Goal: Book appointment/travel/reservation

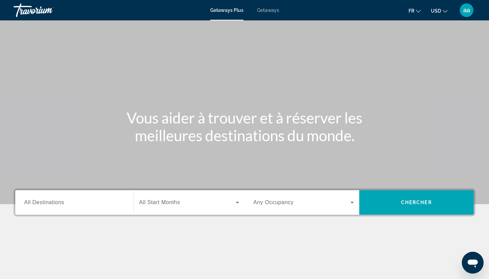
click at [270, 8] on span "Getaways" at bounding box center [268, 9] width 22 height 5
click at [60, 204] on span "All Destinations" at bounding box center [44, 202] width 40 height 6
click at [60, 204] on input "Destination All Destinations" at bounding box center [74, 202] width 101 height 8
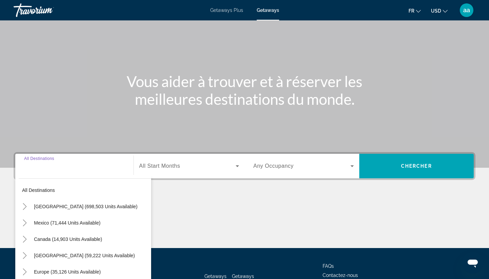
scroll to position [46, 0]
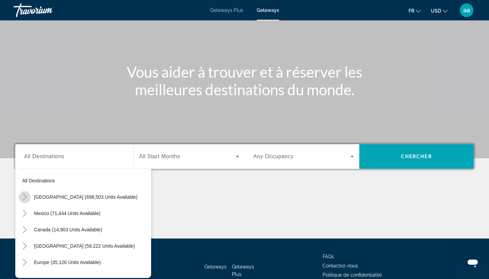
click at [21, 196] on mat-icon "Toggle United States (698,503 units available)" at bounding box center [25, 197] width 12 height 12
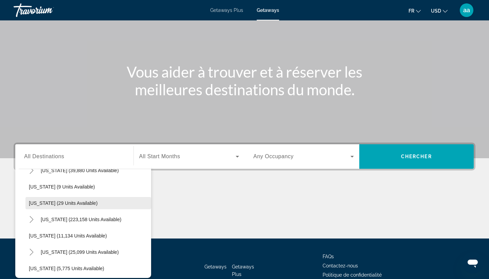
scroll to position [92, 0]
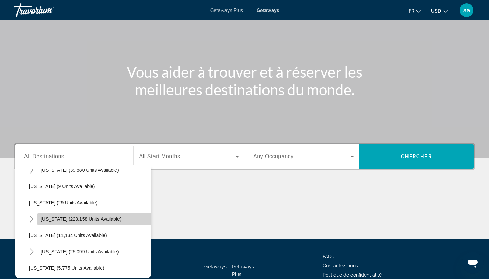
click at [68, 217] on span "Florida (223,158 units available)" at bounding box center [81, 218] width 81 height 5
type input "**********"
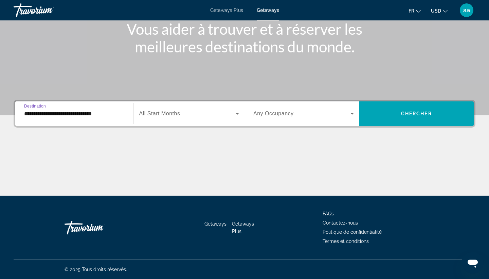
click at [186, 114] on span "Search widget" at bounding box center [187, 113] width 97 height 8
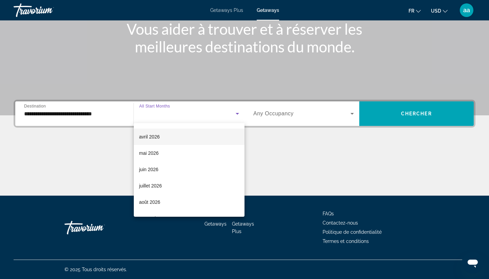
scroll to position [129, 0]
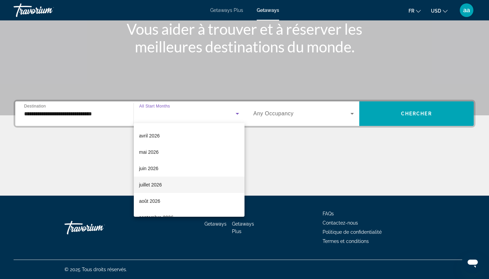
click at [174, 186] on mat-option "juillet 2026" at bounding box center [189, 184] width 111 height 16
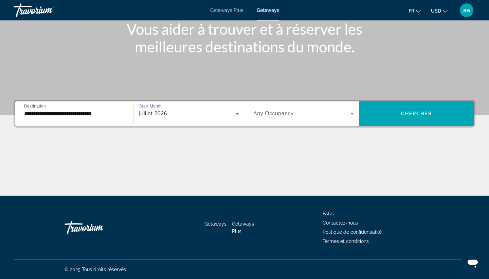
click at [279, 119] on div "Search widget" at bounding box center [304, 113] width 101 height 19
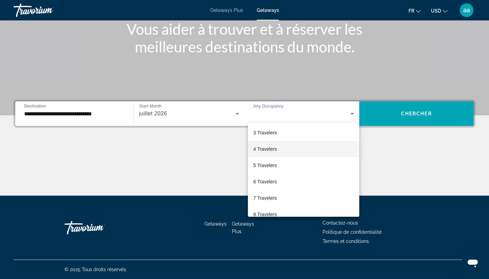
scroll to position [36, 0]
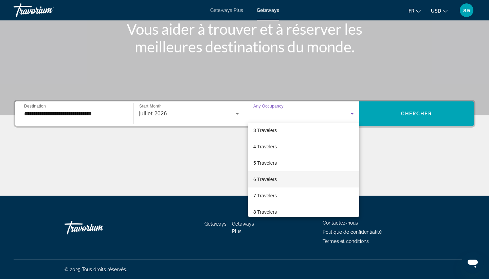
click at [293, 175] on mat-option "6 Travelers" at bounding box center [303, 179] width 111 height 16
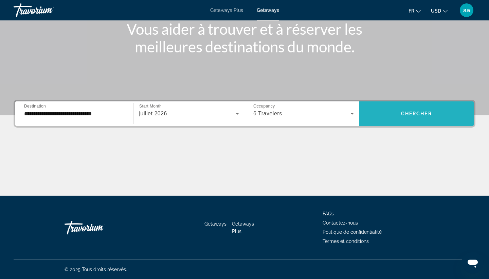
click at [403, 117] on span "Search widget" at bounding box center [417, 113] width 115 height 16
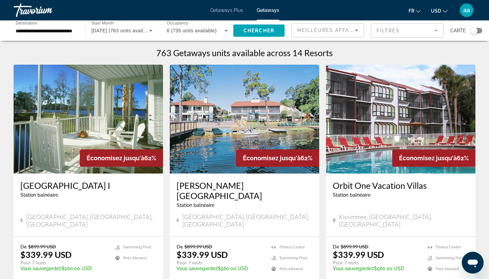
click at [443, 12] on icon "Change currency" at bounding box center [445, 11] width 5 height 5
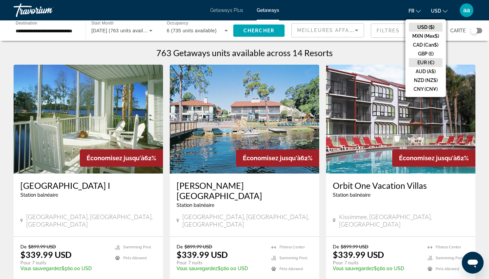
click at [422, 63] on button "EUR (€)" at bounding box center [426, 62] width 34 height 9
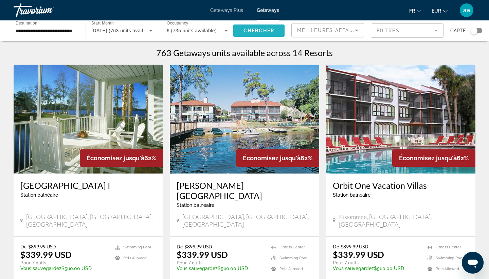
click at [261, 31] on span "Chercher" at bounding box center [259, 30] width 31 height 5
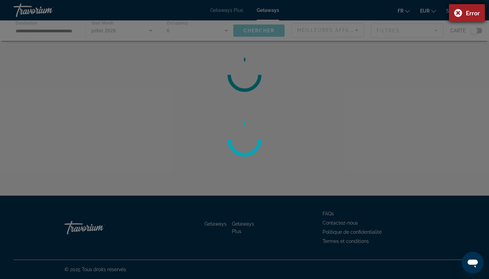
click at [459, 12] on div "Error" at bounding box center [467, 13] width 36 height 18
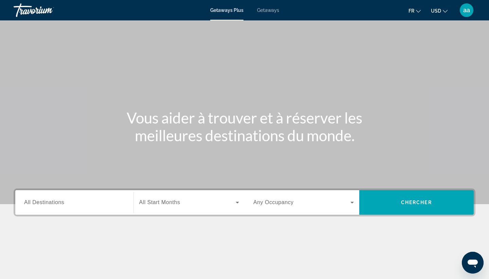
click at [443, 10] on icon "Change currency" at bounding box center [445, 11] width 5 height 5
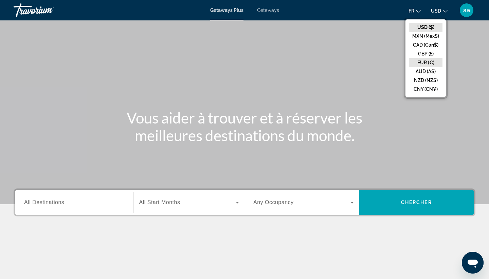
click at [422, 63] on button "EUR (€)" at bounding box center [426, 62] width 34 height 9
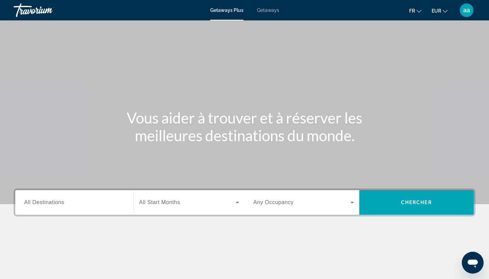
click at [269, 11] on span "Getaways" at bounding box center [268, 9] width 22 height 5
click at [76, 197] on div "Search widget" at bounding box center [74, 202] width 101 height 19
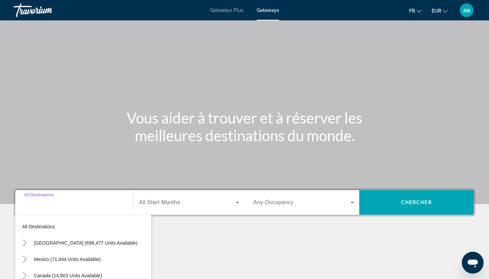
scroll to position [89, 0]
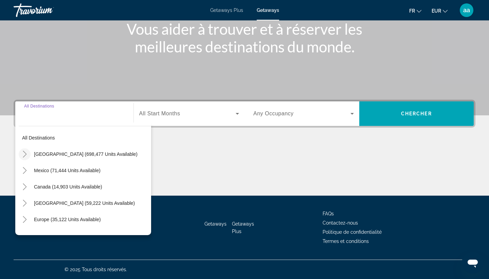
click at [23, 155] on icon "Toggle United States (698,477 units available)" at bounding box center [24, 154] width 7 height 7
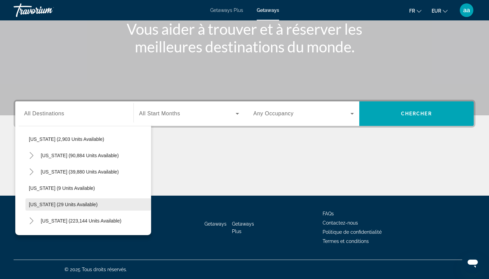
scroll to position [59, 0]
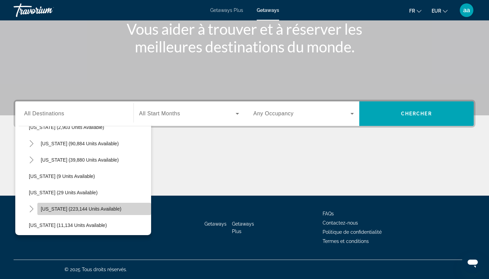
click at [107, 208] on span "[US_STATE] (223,144 units available)" at bounding box center [81, 208] width 81 height 5
type input "**********"
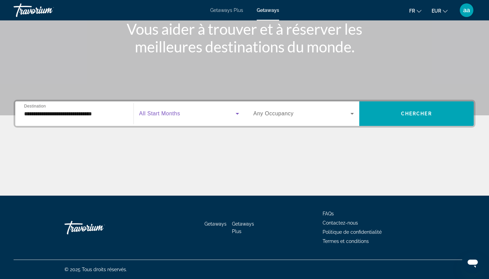
click at [179, 109] on span "Search widget" at bounding box center [187, 113] width 97 height 8
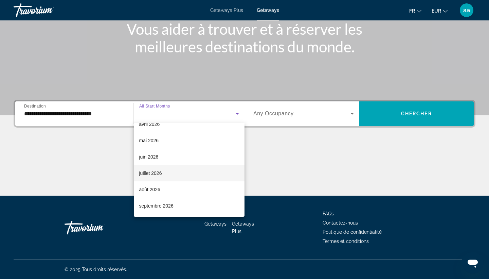
scroll to position [140, 0]
click at [169, 170] on mat-option "juillet 2026" at bounding box center [189, 173] width 111 height 16
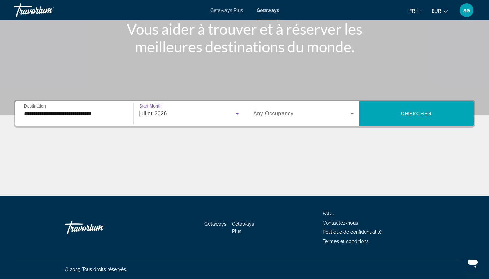
click at [324, 115] on span "Search widget" at bounding box center [302, 113] width 97 height 8
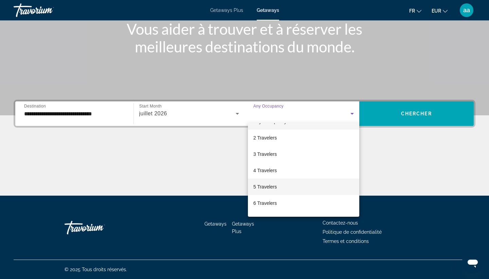
scroll to position [14, 0]
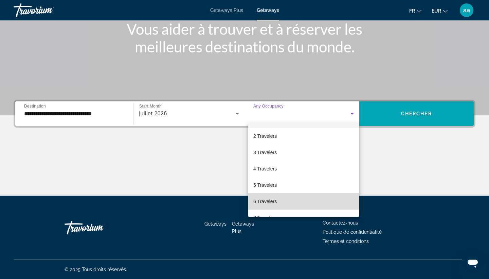
click at [294, 200] on mat-option "6 Travelers" at bounding box center [303, 201] width 111 height 16
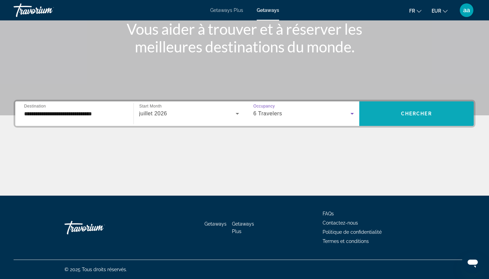
click at [408, 112] on span "Chercher" at bounding box center [416, 113] width 31 height 5
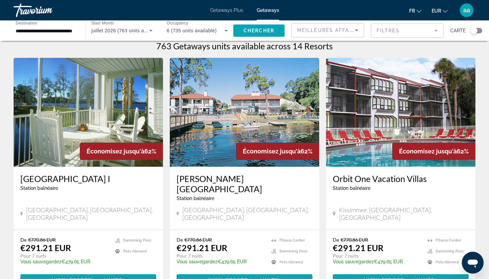
scroll to position [5, 0]
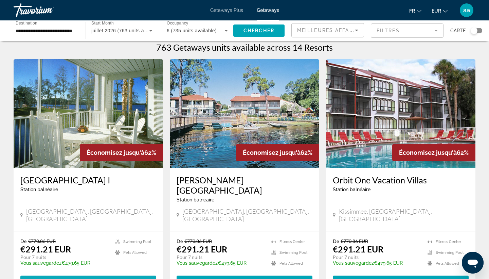
click at [76, 278] on span "View Resort" at bounding box center [72, 281] width 40 height 5
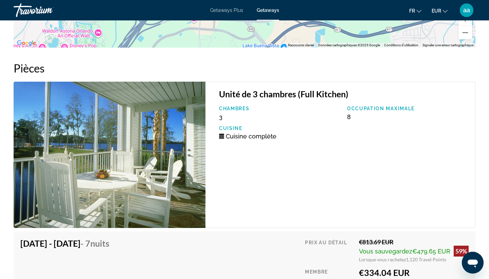
scroll to position [1043, 0]
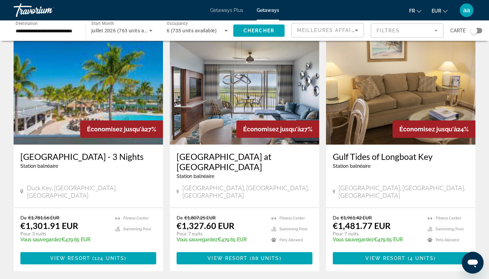
scroll to position [775, 0]
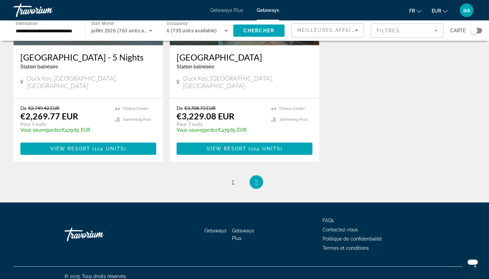
scroll to position [128, 0]
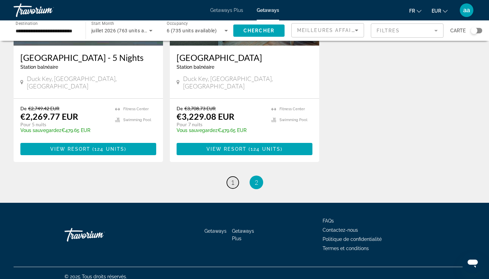
click at [232, 178] on span "1" at bounding box center [232, 181] width 3 height 7
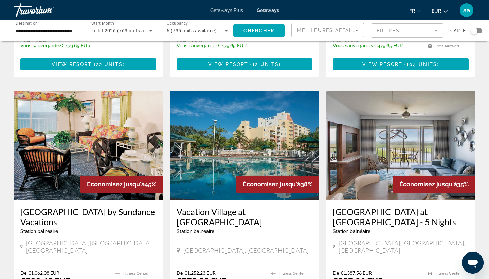
scroll to position [476, 0]
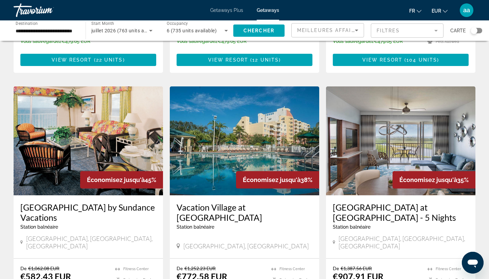
click at [74, 117] on img "Main content" at bounding box center [89, 140] width 150 height 109
